Goal: Find specific page/section: Find specific page/section

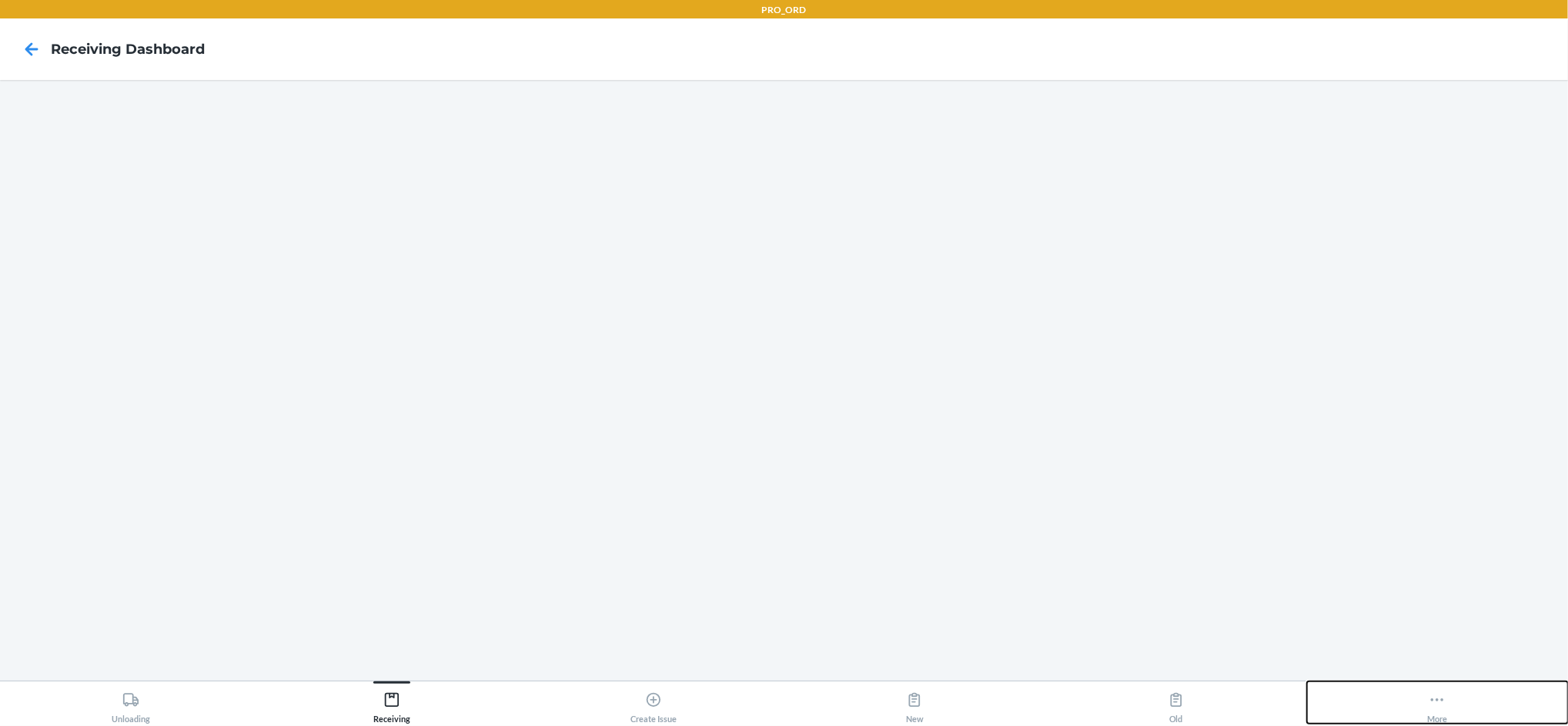
click at [1438, 702] on icon at bounding box center [1438, 700] width 17 height 17
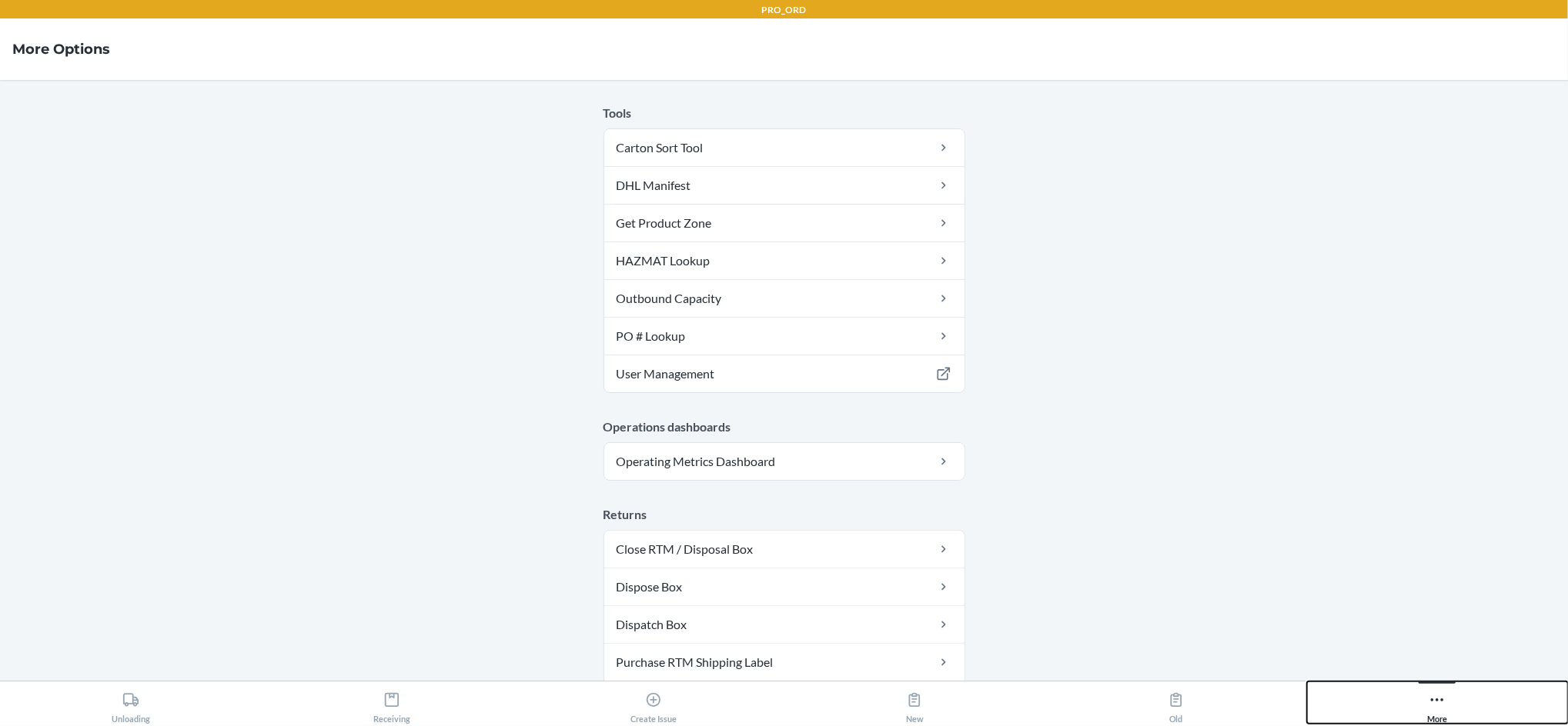
scroll to position [157, 0]
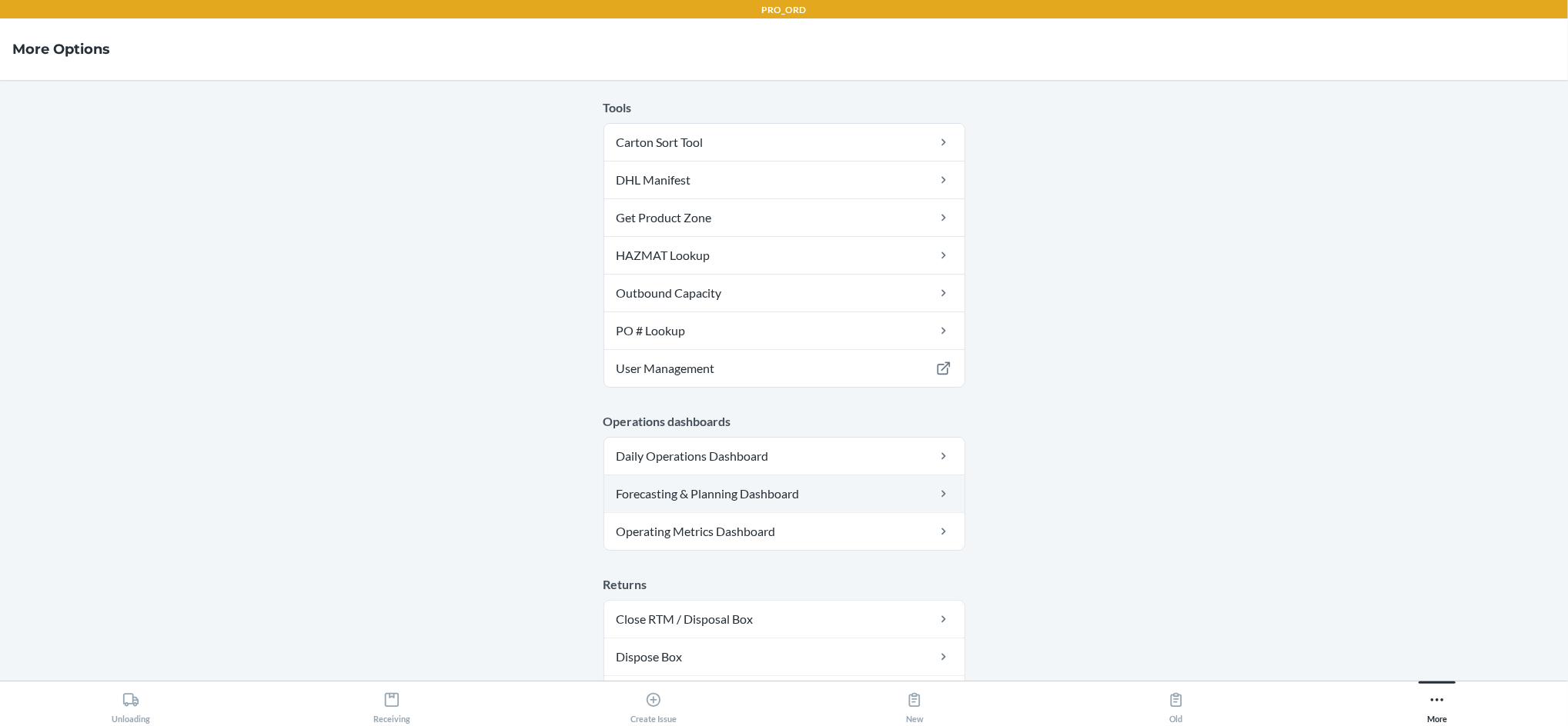
click at [829, 500] on link "Forecasting & Planning Dashboard" at bounding box center [785, 494] width 361 height 37
